Goal: Task Accomplishment & Management: Use online tool/utility

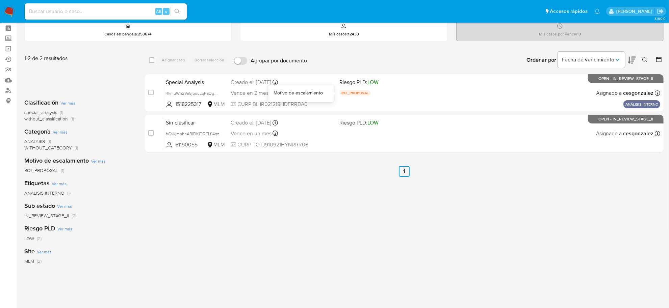
scroll to position [42, 0]
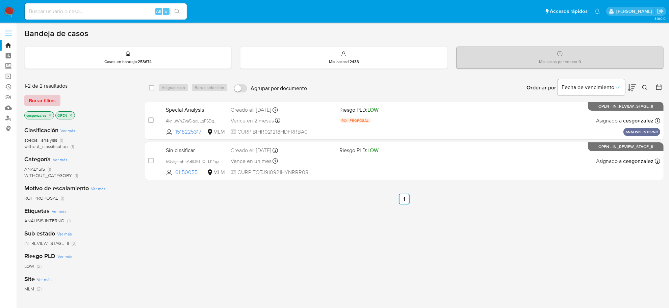
click at [50, 100] on span "Borrar filtros" at bounding box center [42, 100] width 27 height 9
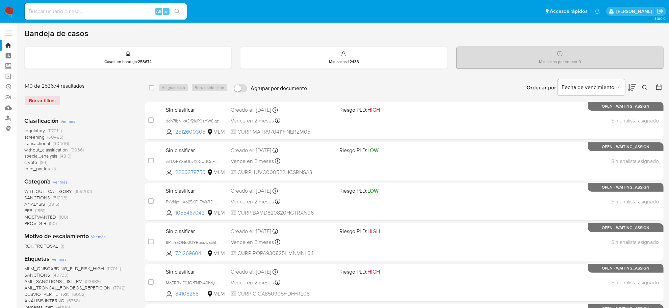
click at [41, 137] on span "screening" at bounding box center [34, 137] width 20 height 7
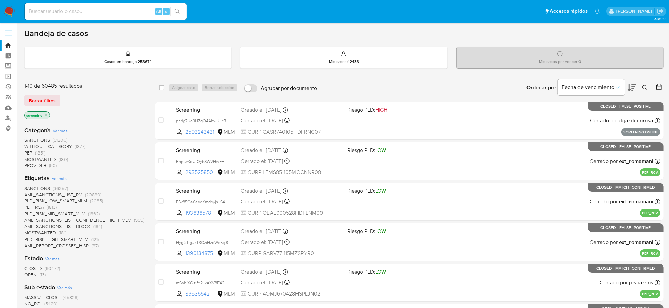
click at [29, 272] on span "OPEN" at bounding box center [30, 274] width 12 height 7
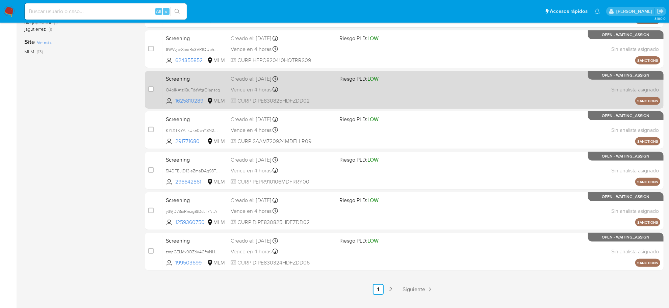
scroll to position [248, 0]
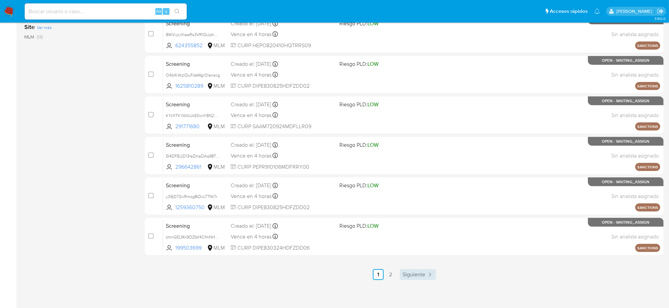
drag, startPoint x: 412, startPoint y: 280, endPoint x: 412, endPoint y: 269, distance: 11.5
click at [412, 279] on div "3.160.0" at bounding box center [343, 42] width 639 height 526
click at [412, 268] on div "select-all-cases-checkbox Asignar caso Borrar selección Agrupar por documento O…" at bounding box center [404, 55] width 518 height 452
click at [415, 276] on span "Siguiente" at bounding box center [413, 274] width 23 height 5
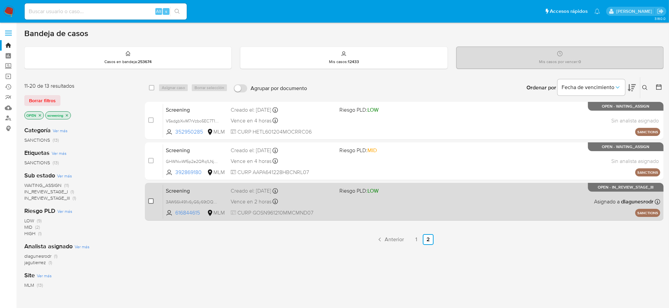
click at [150, 201] on input "checkbox" at bounding box center [150, 200] width 5 height 5
checkbox input "true"
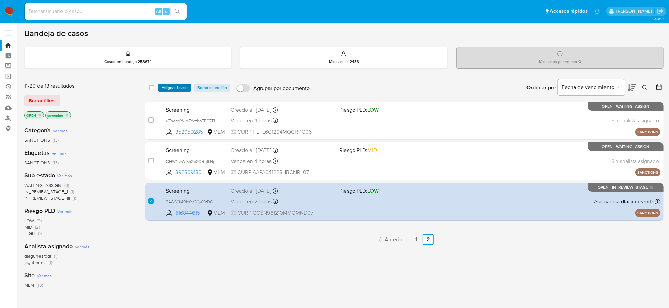
click at [178, 84] on span "Asignar 1 caso" at bounding box center [175, 87] width 26 height 7
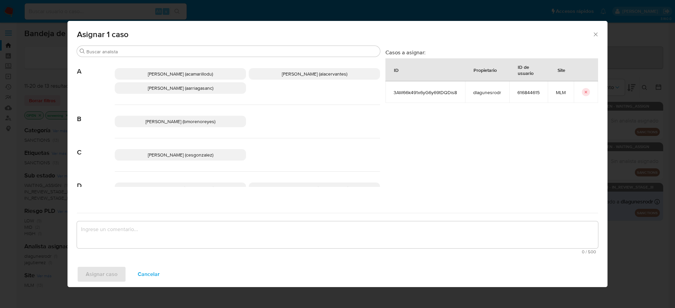
click at [204, 154] on span "Cesar Gonzalez (cesgonzalez)" at bounding box center [180, 155] width 65 height 7
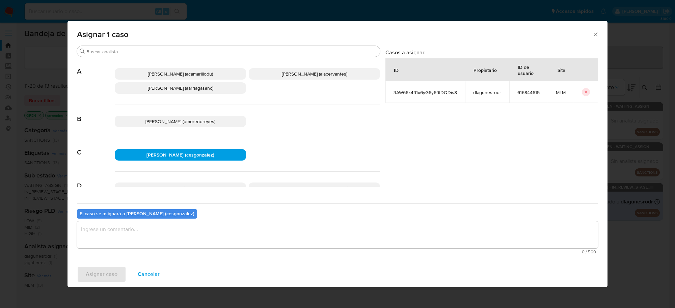
click at [166, 231] on textarea "assign-modal" at bounding box center [337, 234] width 521 height 27
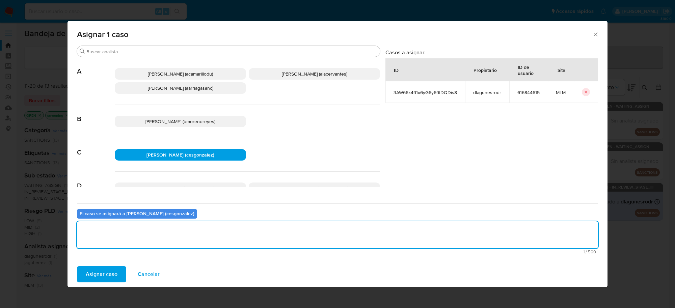
click at [101, 269] on span "Asignar caso" at bounding box center [102, 274] width 32 height 15
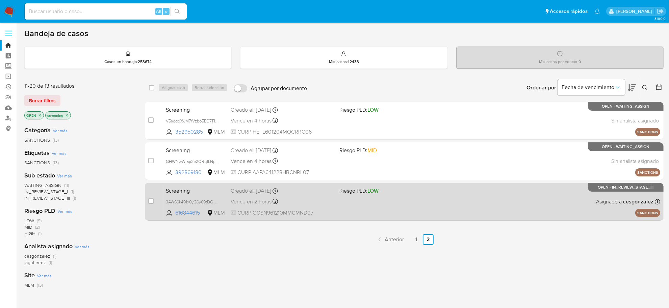
click at [302, 201] on div "Vence en 2 horas Vence el 22/09/2025 11:33:32" at bounding box center [282, 201] width 103 height 9
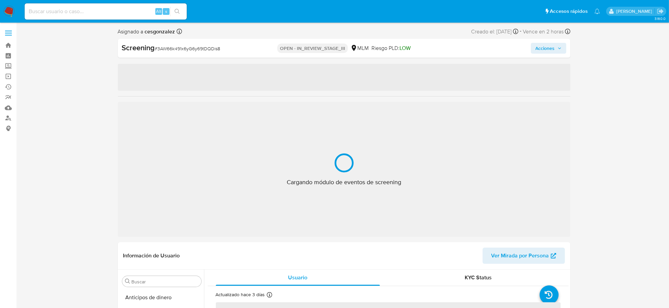
scroll to position [285, 0]
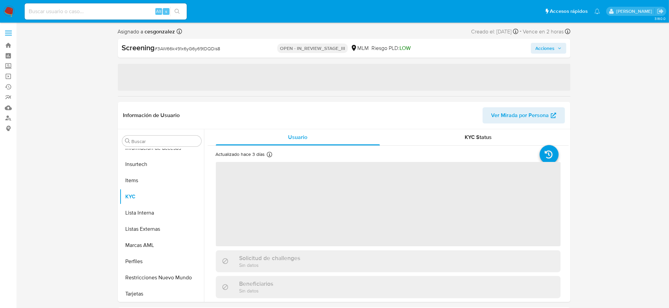
select select "10"
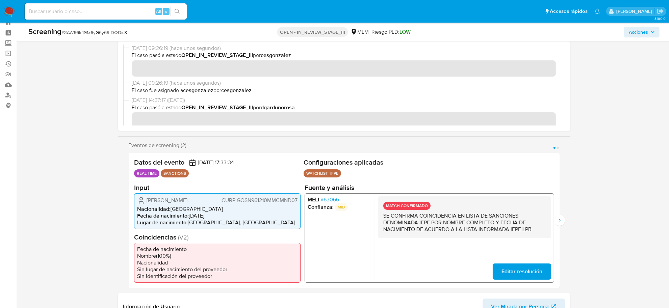
scroll to position [42, 0]
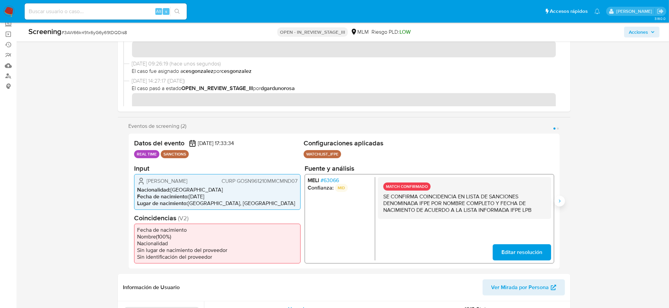
click at [557, 203] on icon "Siguiente" at bounding box center [559, 200] width 5 height 5
click at [127, 202] on icon "Anterior" at bounding box center [128, 200] width 5 height 5
click at [333, 179] on span "# 63066" at bounding box center [329, 180] width 19 height 7
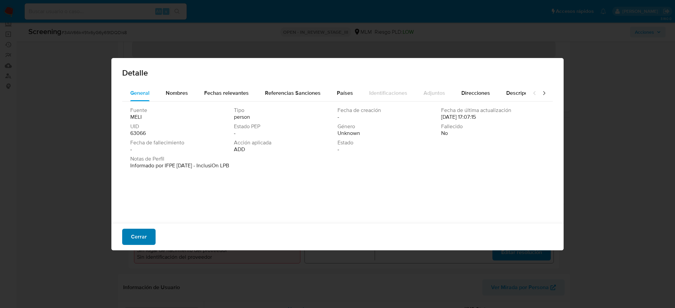
click at [143, 234] on span "Cerrar" at bounding box center [139, 236] width 16 height 15
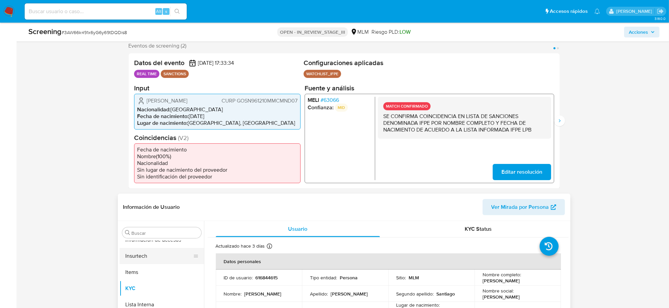
scroll to position [211, 0]
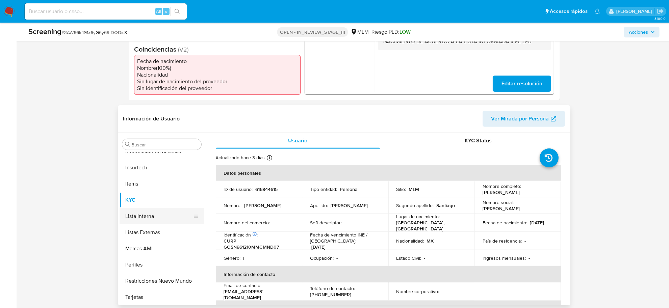
click at [161, 224] on button "Lista Interna" at bounding box center [158, 216] width 79 height 16
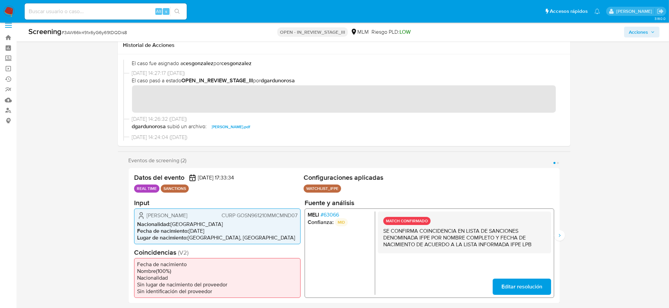
scroll to position [0, 0]
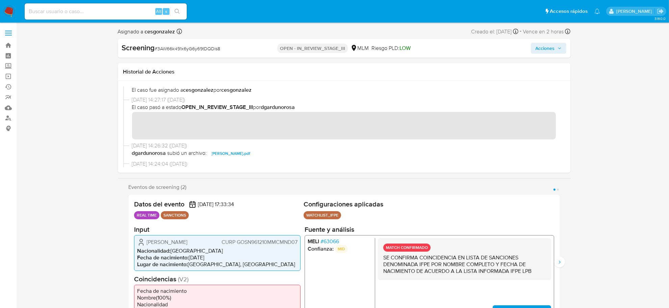
click at [559, 50] on span "Acciones" at bounding box center [548, 48] width 26 height 9
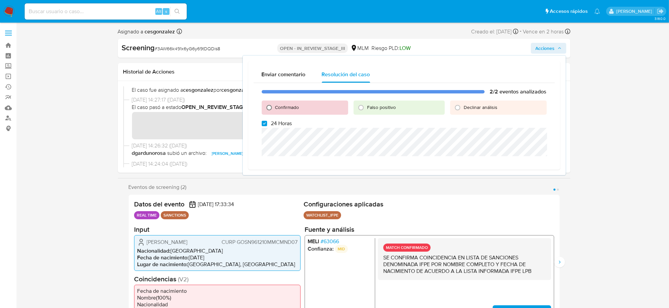
click at [267, 107] on input "Confirmado" at bounding box center [269, 107] width 11 height 11
radio input "true"
drag, startPoint x: 265, startPoint y: 122, endPoint x: 267, endPoint y: 126, distance: 4.2
click at [265, 123] on input "24 Horas" at bounding box center [264, 123] width 5 height 5
checkbox input "false"
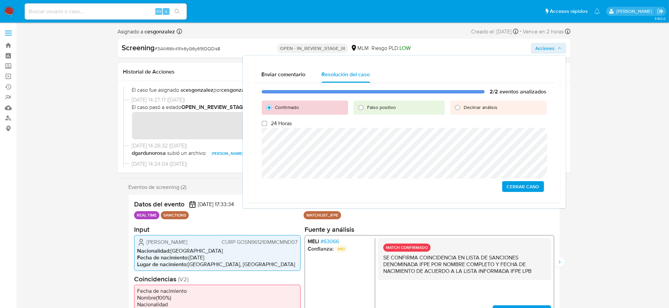
click at [537, 188] on span "Cerrar Caso" at bounding box center [523, 186] width 32 height 9
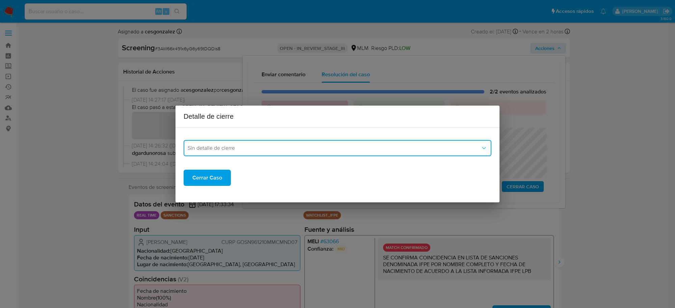
click at [306, 146] on span "Sin detalle de cierre" at bounding box center [334, 148] width 293 height 7
click at [200, 195] on div "LPB" at bounding box center [336, 199] width 296 height 16
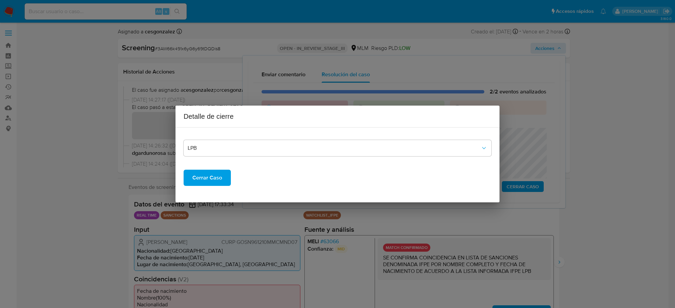
click at [219, 182] on span "Cerrar Caso" at bounding box center [207, 177] width 30 height 15
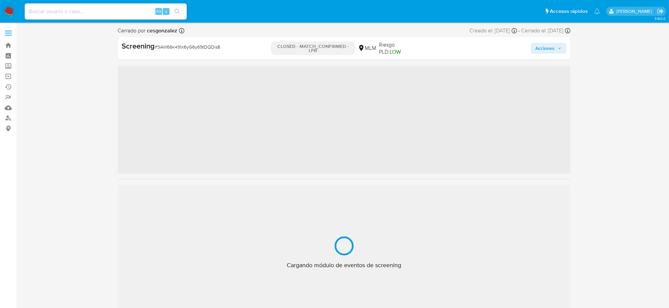
scroll to position [285, 0]
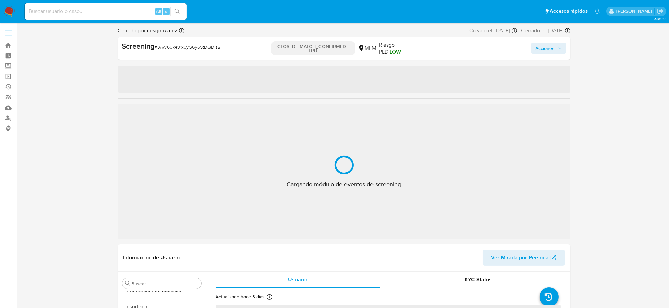
select select "10"
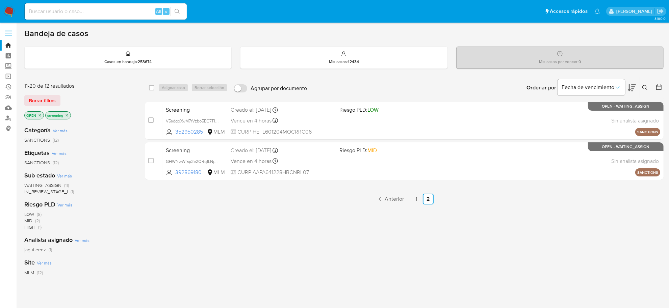
click at [33, 94] on div "11-20 de 12 resultados Borrar filtros OPEN screening" at bounding box center [78, 101] width 108 height 38
click at [36, 102] on span "Borrar filtros" at bounding box center [42, 100] width 27 height 9
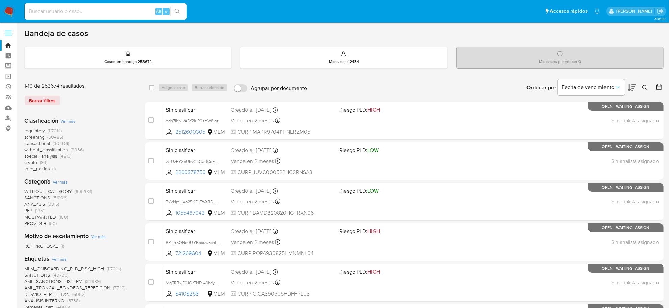
click at [37, 137] on span "screening" at bounding box center [34, 137] width 20 height 7
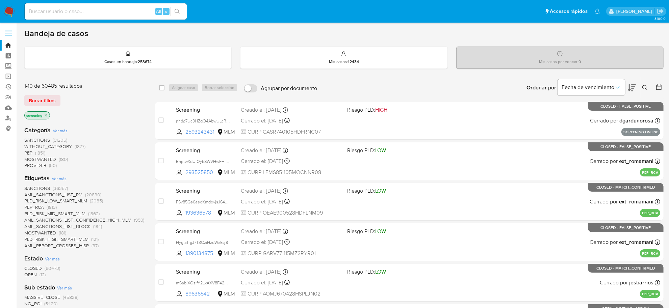
click at [33, 272] on span "OPEN" at bounding box center [30, 274] width 12 height 7
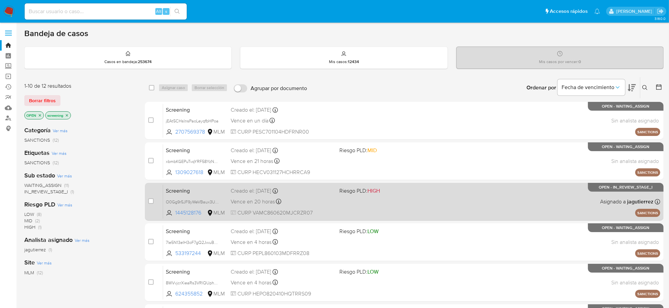
scroll to position [42, 0]
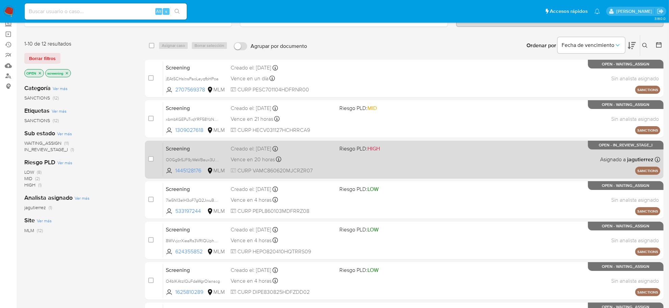
click at [256, 165] on div "Screening O0Gg9r5JF9yWeVBaux3USfo8 1445128176 MLM Riesgo PLD: HIGH Creado el: 2…" at bounding box center [411, 159] width 497 height 34
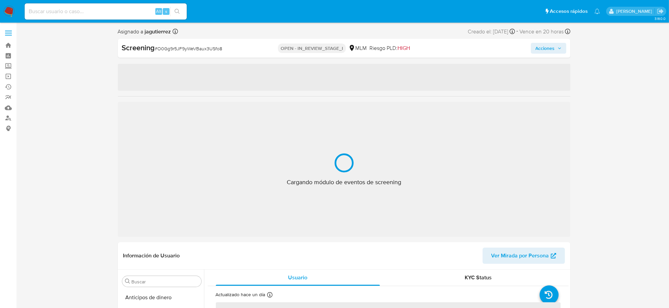
scroll to position [285, 0]
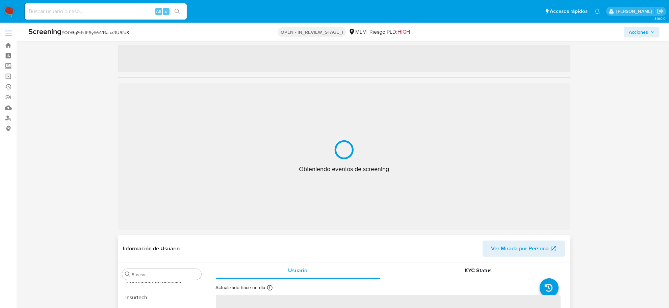
select select "10"
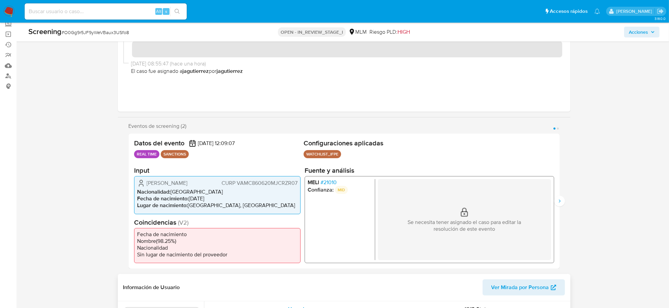
scroll to position [84, 0]
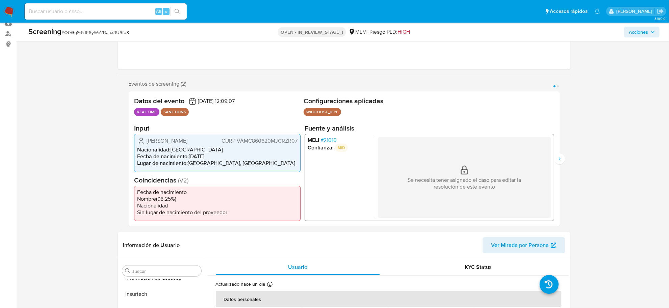
click at [329, 137] on span "# 21010" at bounding box center [328, 140] width 16 height 7
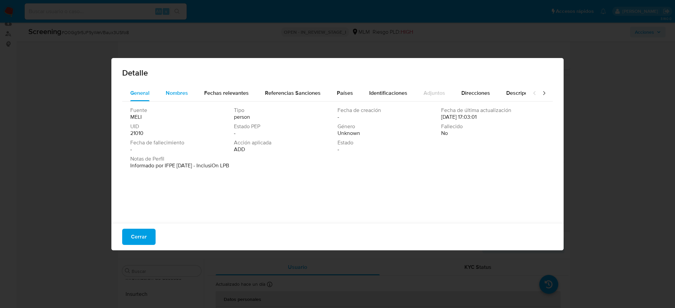
click at [179, 92] on span "Nombres" at bounding box center [177, 93] width 22 height 8
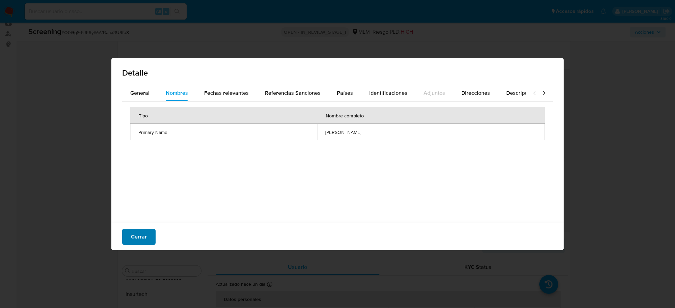
click at [143, 236] on span "Cerrar" at bounding box center [139, 236] width 16 height 15
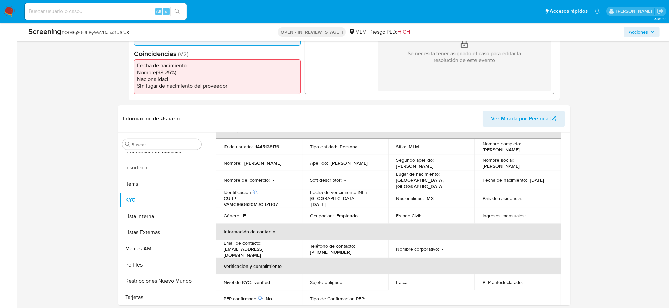
scroll to position [0, 0]
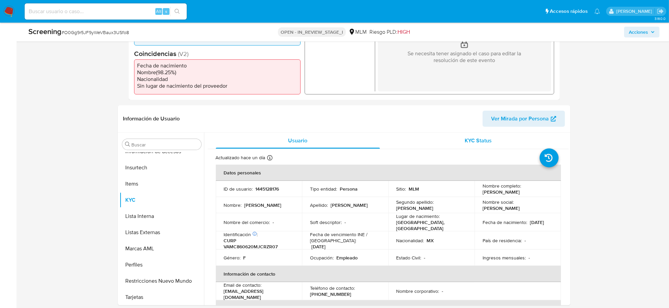
click at [484, 137] on span "KYC Status" at bounding box center [477, 141] width 27 height 8
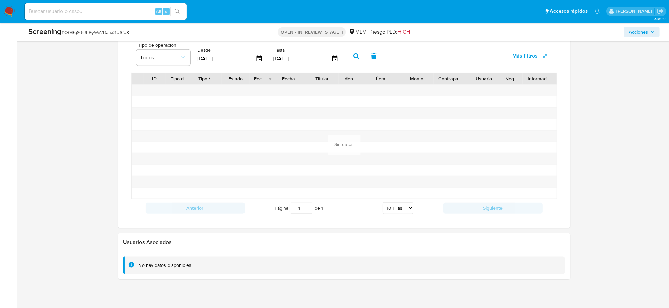
scroll to position [708, 0]
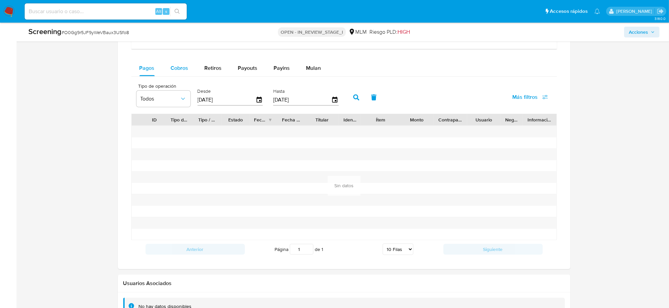
click at [178, 72] on span "Cobros" at bounding box center [180, 68] width 18 height 8
select select "10"
click at [178, 70] on span "Cobros" at bounding box center [180, 68] width 18 height 8
click at [257, 100] on icon "button" at bounding box center [258, 100] width 5 height 6
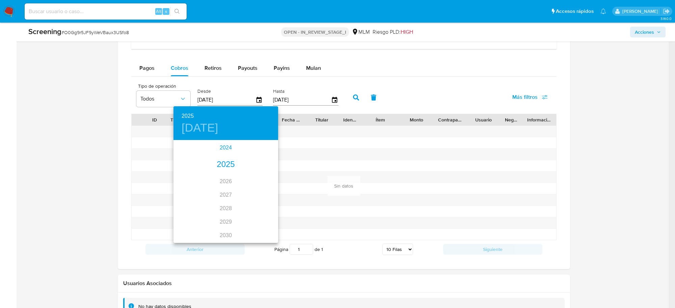
click at [221, 147] on div "2024" at bounding box center [225, 147] width 105 height 13
type input "25/06/2024"
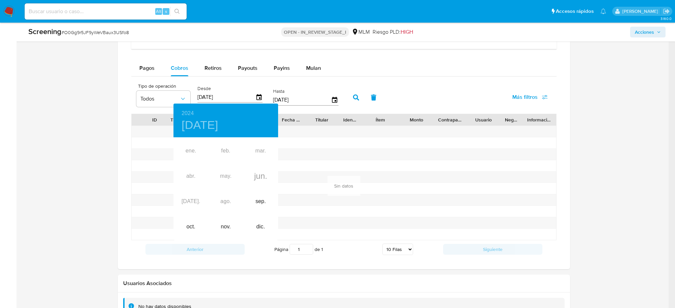
click at [335, 102] on div at bounding box center [337, 154] width 675 height 308
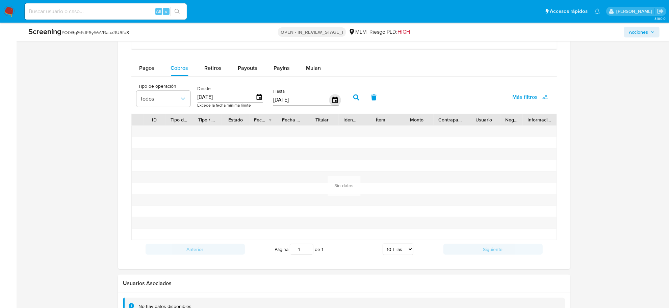
click at [334, 101] on icon "button" at bounding box center [334, 100] width 5 height 6
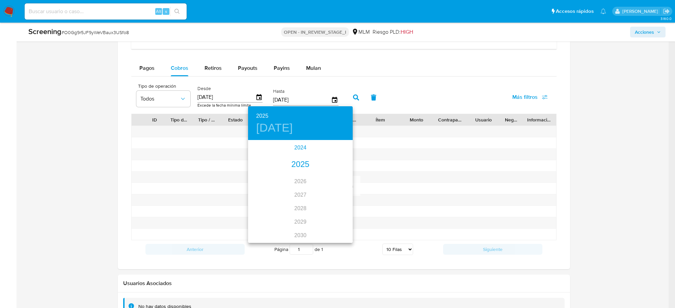
click at [298, 150] on div "2024" at bounding box center [300, 147] width 105 height 13
click at [333, 208] on div "sep." at bounding box center [335, 204] width 35 height 25
click at [259, 223] on p "23" at bounding box center [259, 224] width 5 height 7
type input "23/09/2024"
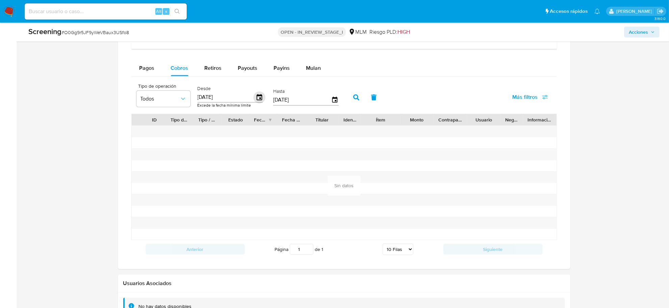
click at [259, 99] on icon "button" at bounding box center [258, 97] width 5 height 6
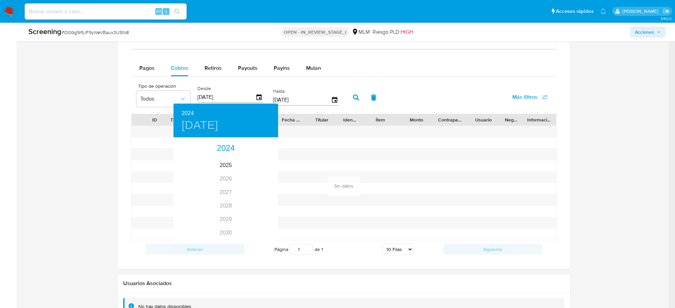
click at [234, 93] on div at bounding box center [337, 154] width 675 height 308
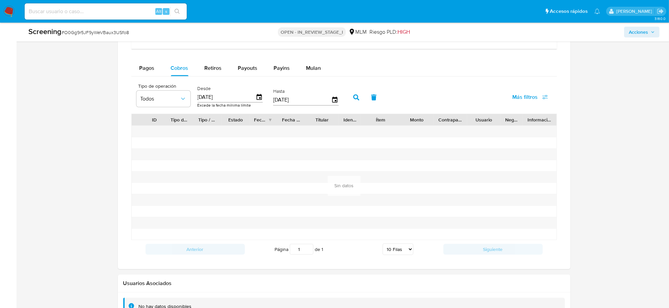
click at [231, 96] on input "25/06/2024" at bounding box center [226, 97] width 58 height 11
click at [231, 97] on input "25/06/2024" at bounding box center [226, 97] width 58 height 11
type input "25/06/2___"
type input "01/08/2023"
click at [353, 101] on icon "button" at bounding box center [356, 97] width 6 height 6
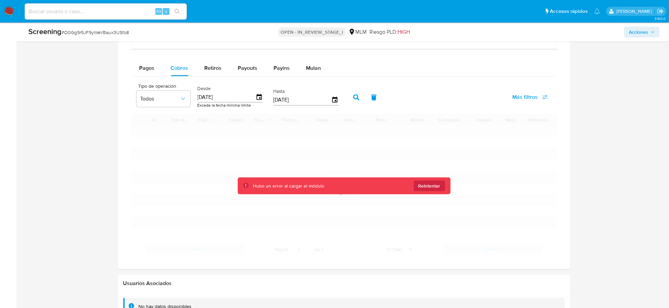
click at [428, 189] on span "Reintentar" at bounding box center [429, 186] width 22 height 11
click at [308, 63] on div "Mulan" at bounding box center [313, 68] width 15 height 16
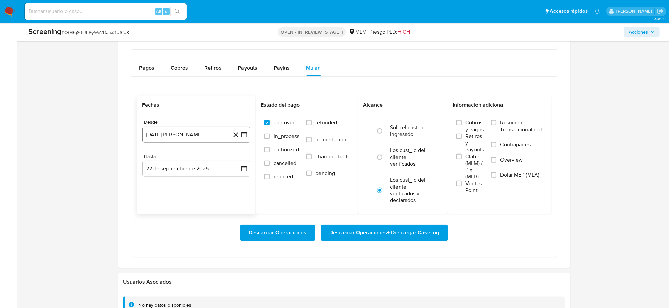
click at [246, 136] on icon "button" at bounding box center [243, 134] width 5 height 5
click at [154, 159] on icon "Mes anterior" at bounding box center [154, 159] width 8 height 8
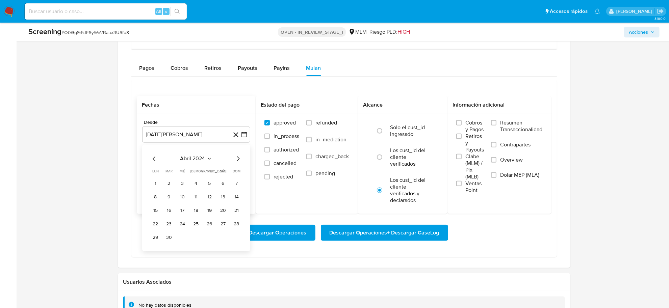
click at [154, 159] on icon "Mes anterior" at bounding box center [154, 159] width 8 height 8
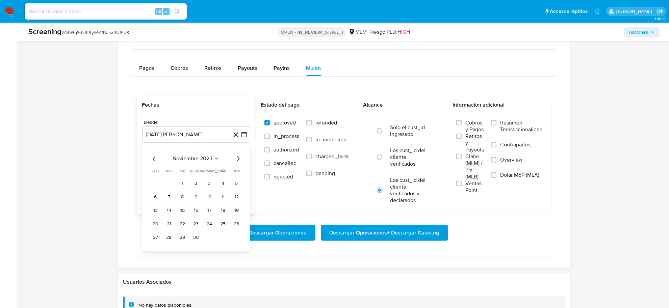
click at [154, 159] on icon "Mes anterior" at bounding box center [154, 159] width 8 height 8
